Goal: Find contact information: Obtain details needed to contact an individual or organization

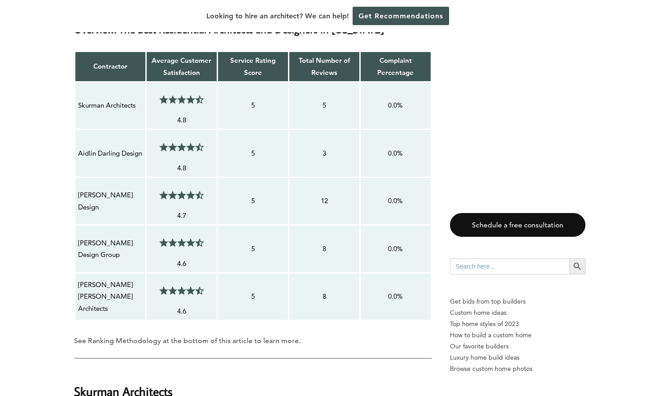
scroll to position [792, 0]
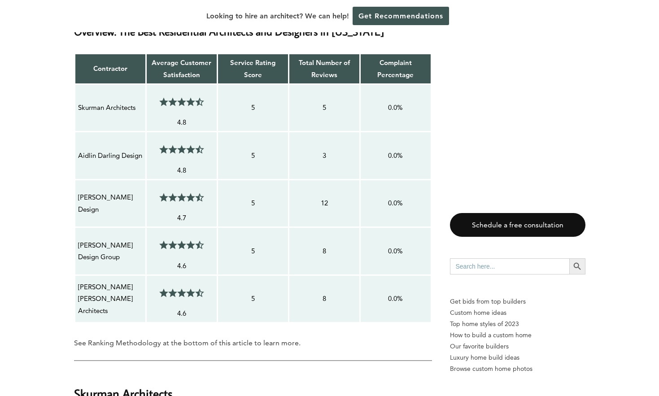
click at [99, 109] on p "Skurman Architects" at bounding box center [110, 108] width 65 height 12
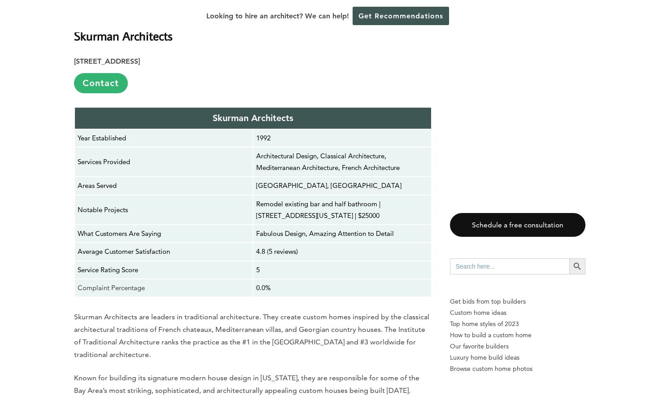
scroll to position [1151, 0]
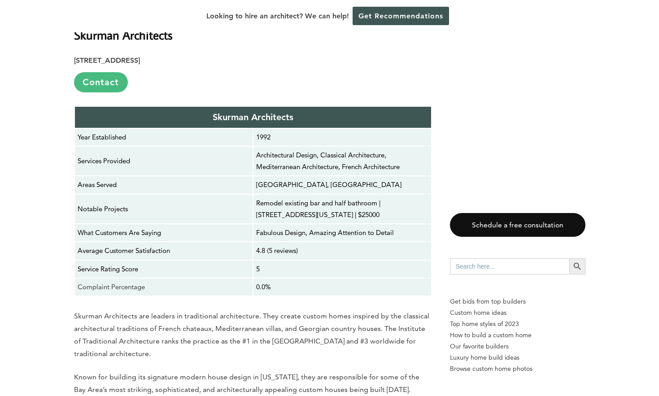
click at [115, 83] on link "Contact" at bounding box center [101, 82] width 54 height 20
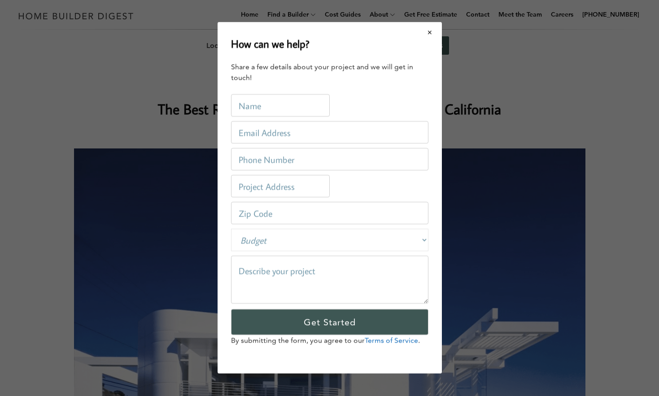
click at [432, 31] on button "Close modal" at bounding box center [430, 32] width 24 height 19
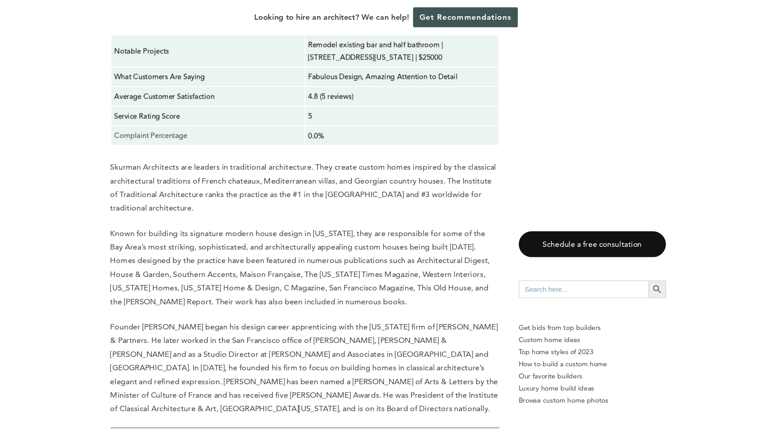
scroll to position [1315, 0]
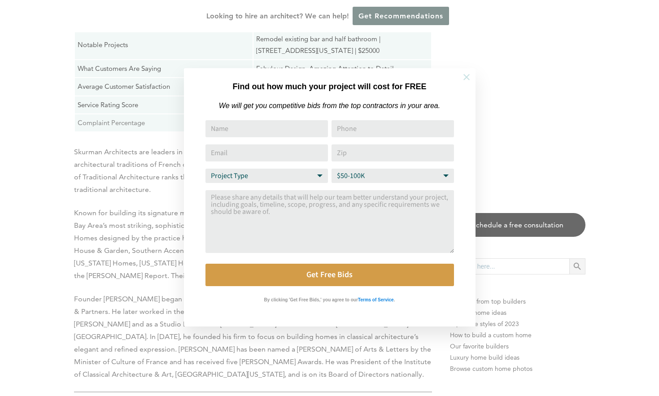
click at [467, 75] on icon at bounding box center [467, 77] width 10 height 10
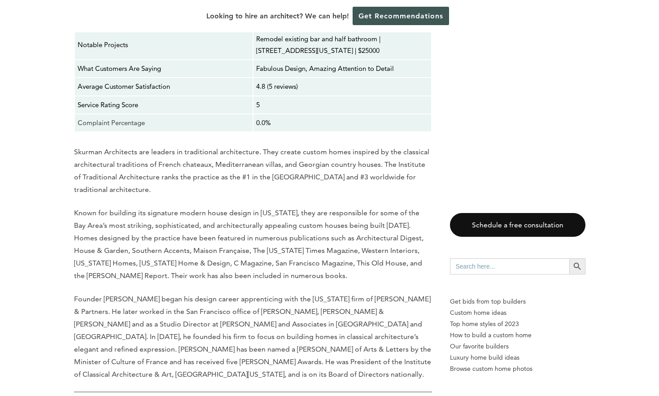
click at [88, 149] on p "Skurman Architects are leaders in traditional architecture. They create custom …" at bounding box center [253, 171] width 358 height 50
copy p "Skurman Architects"
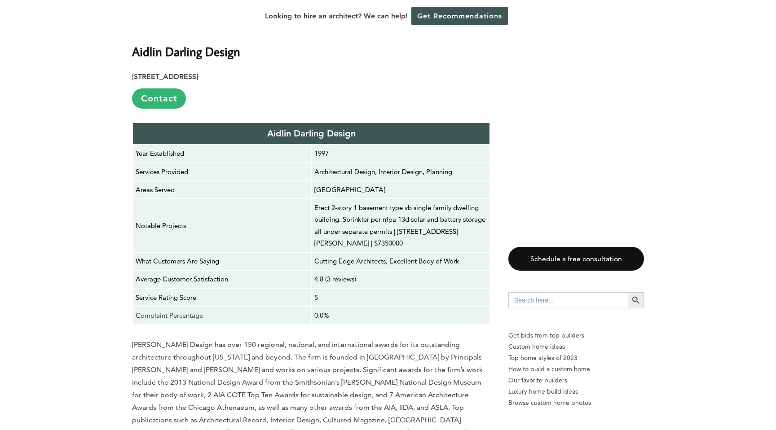
scroll to position [1690, 0]
